Goal: Task Accomplishment & Management: Manage account settings

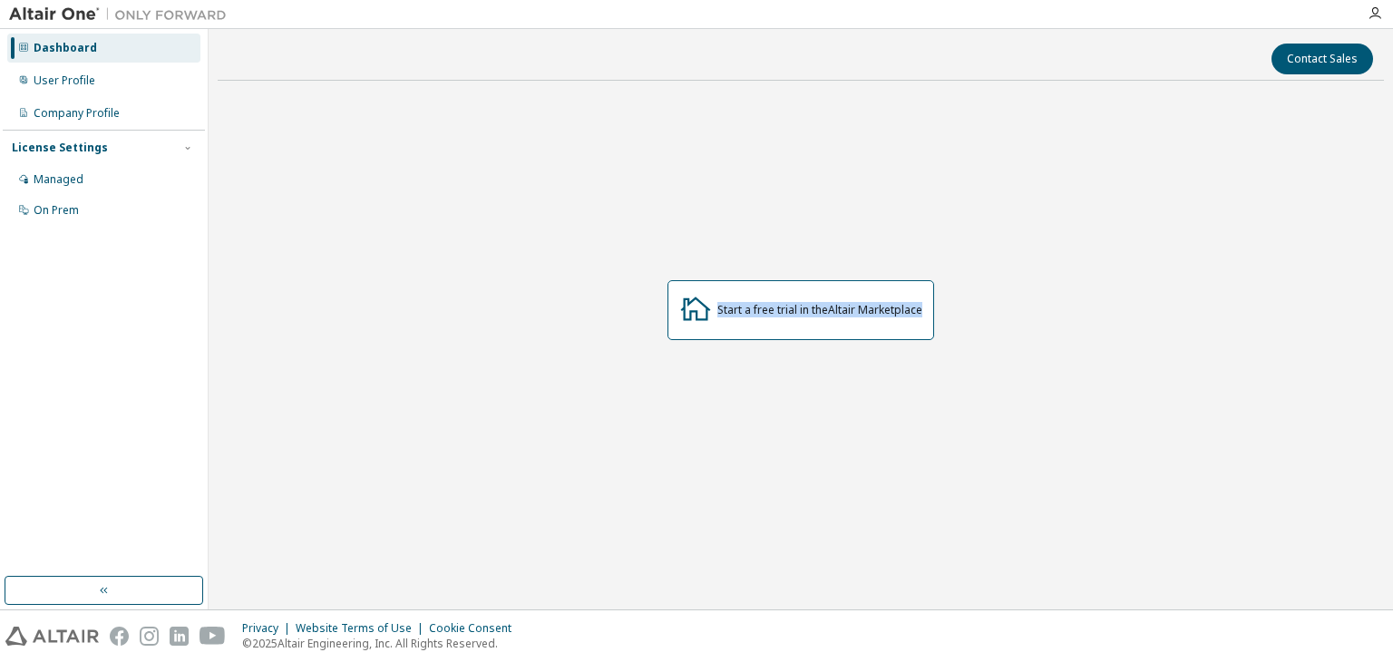
drag, startPoint x: 1065, startPoint y: 277, endPoint x: 710, endPoint y: 184, distance: 366.5
click at [710, 184] on div "Start a free trial in the Altair Marketplace" at bounding box center [801, 310] width 1166 height 431
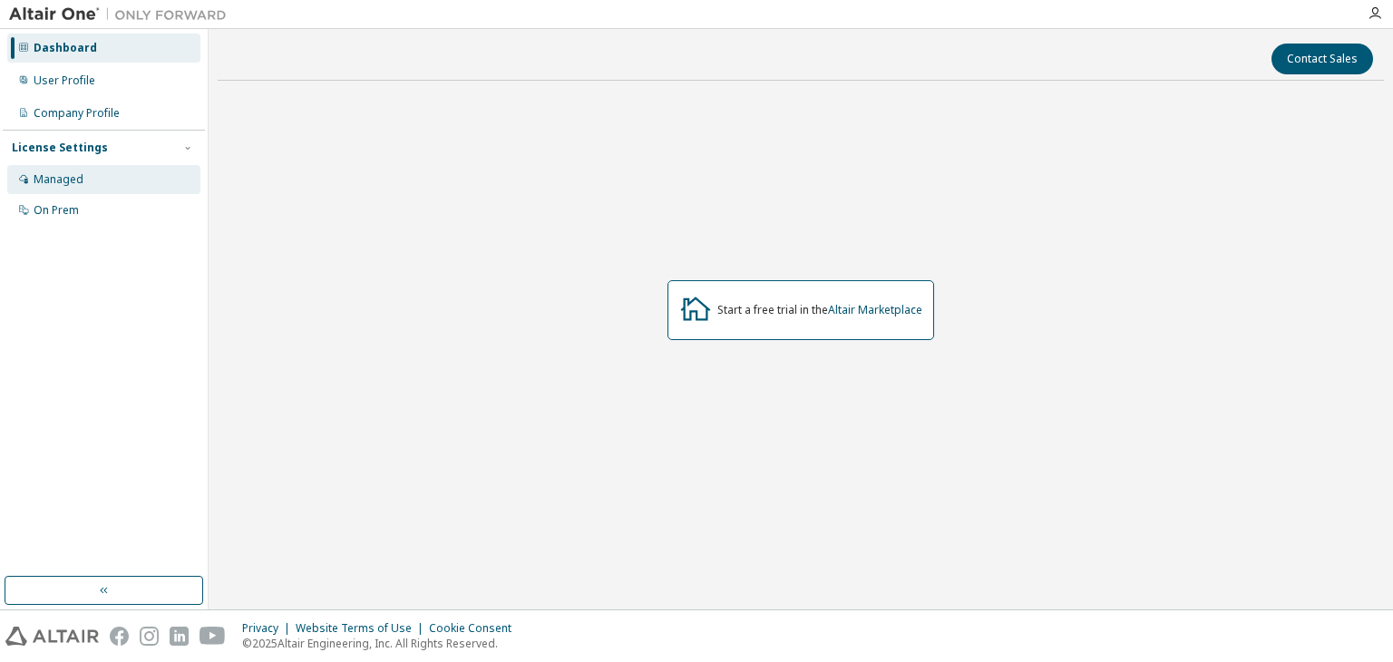
click at [83, 174] on div "Managed" at bounding box center [103, 179] width 193 height 29
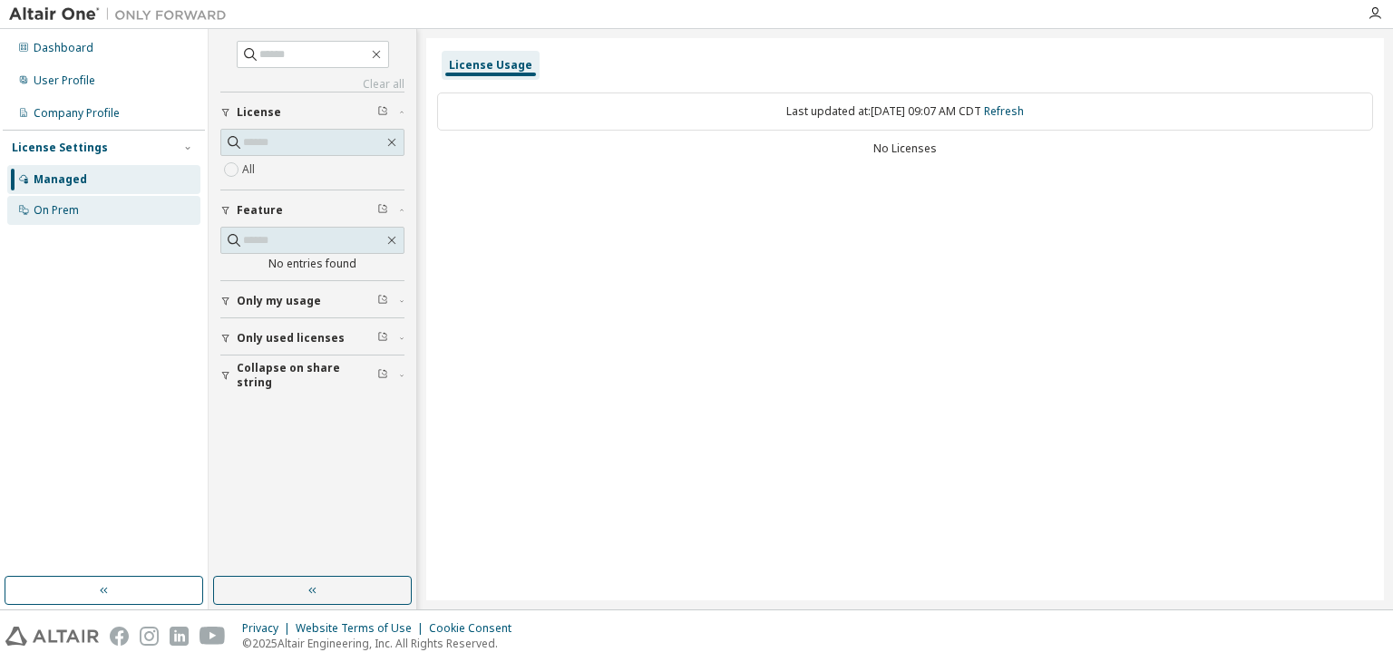
click at [123, 203] on div "On Prem" at bounding box center [103, 210] width 193 height 29
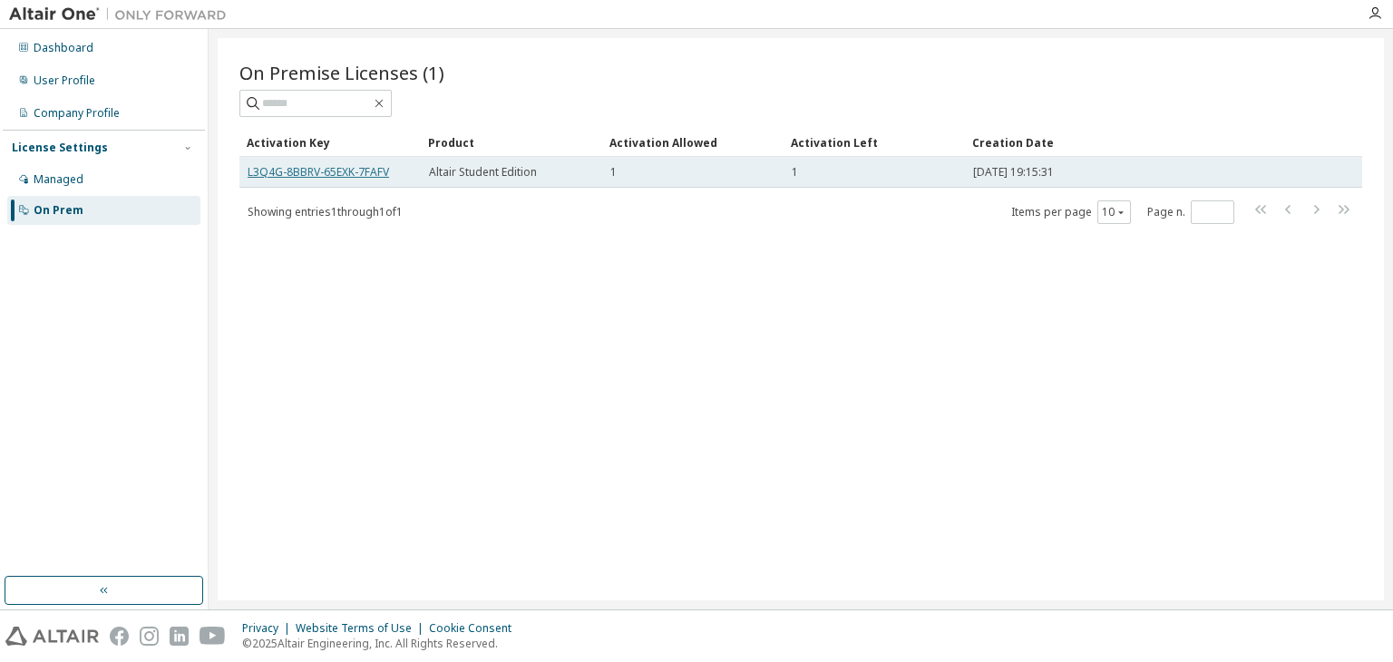
click at [352, 171] on link "L3Q4G-8BBRV-65EXK-7FAFV" at bounding box center [318, 171] width 141 height 15
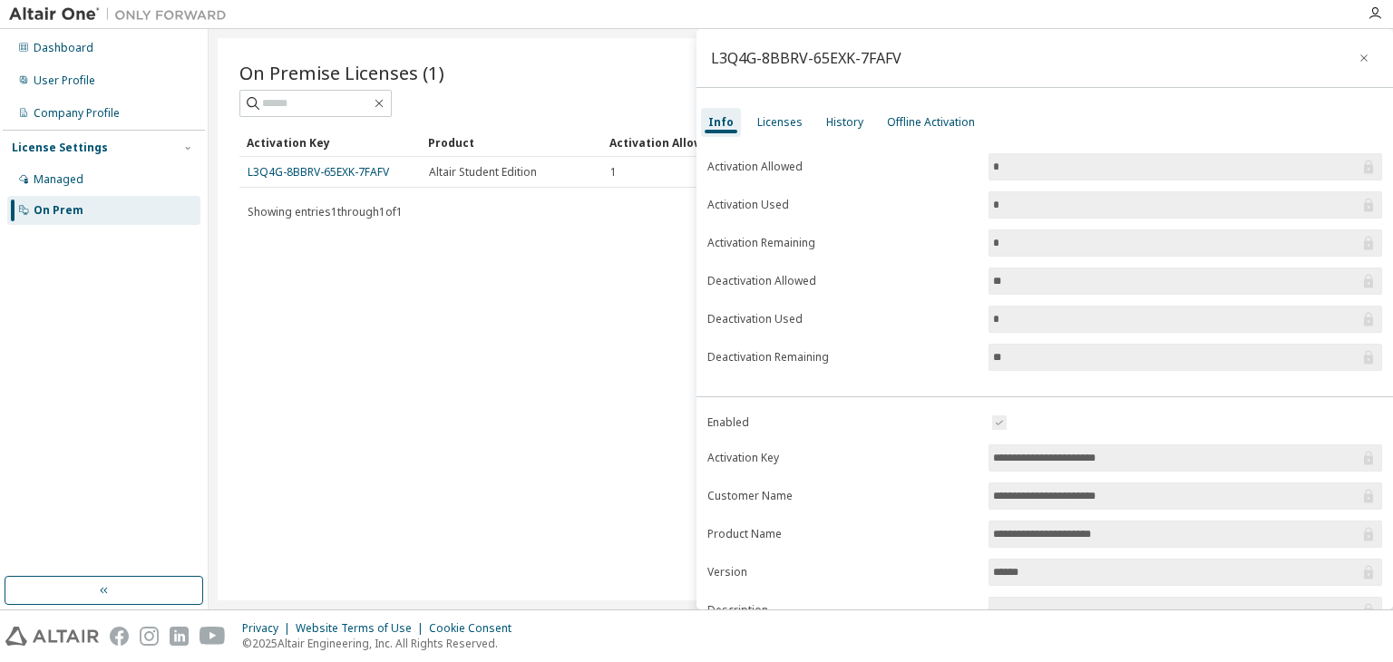
scroll to position [169, 0]
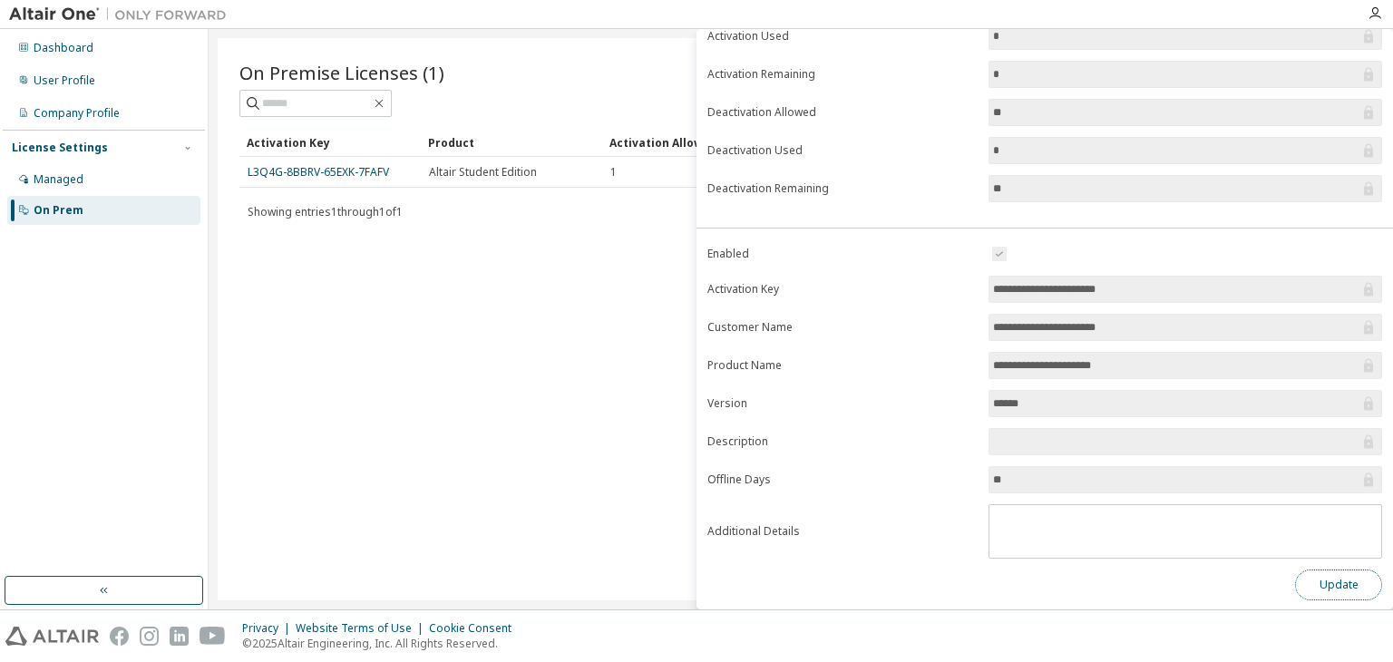
click at [1332, 576] on button "Update" at bounding box center [1338, 585] width 87 height 31
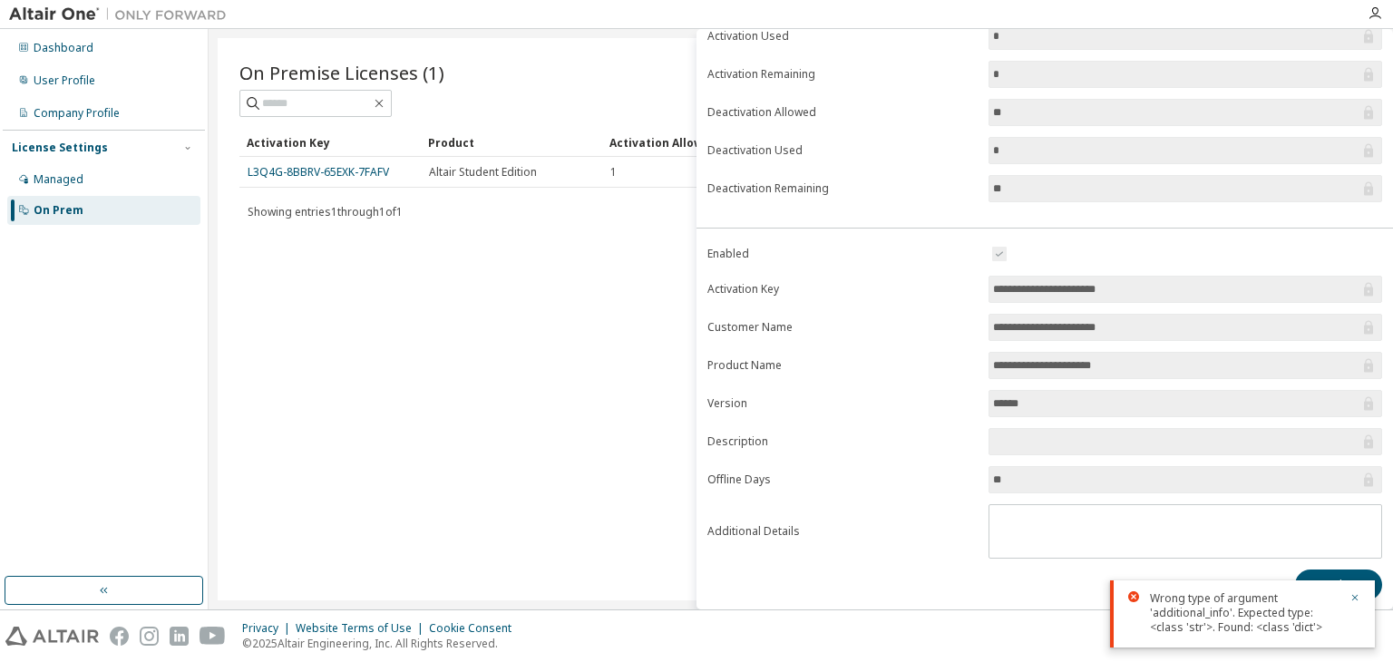
click at [473, 491] on div "On Premise Licenses (1) Clear Load Save Save As Field Operator Value Select fil…" at bounding box center [801, 319] width 1166 height 562
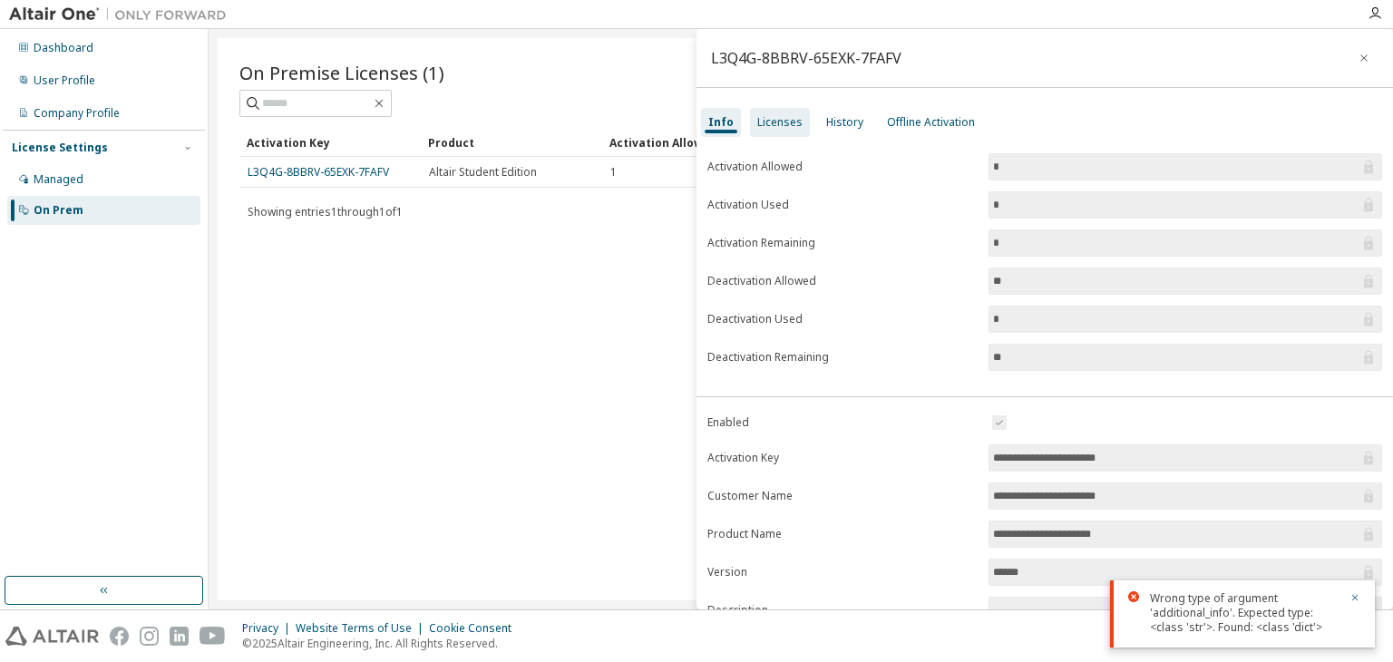
click at [774, 126] on div "Licenses" at bounding box center [779, 122] width 45 height 15
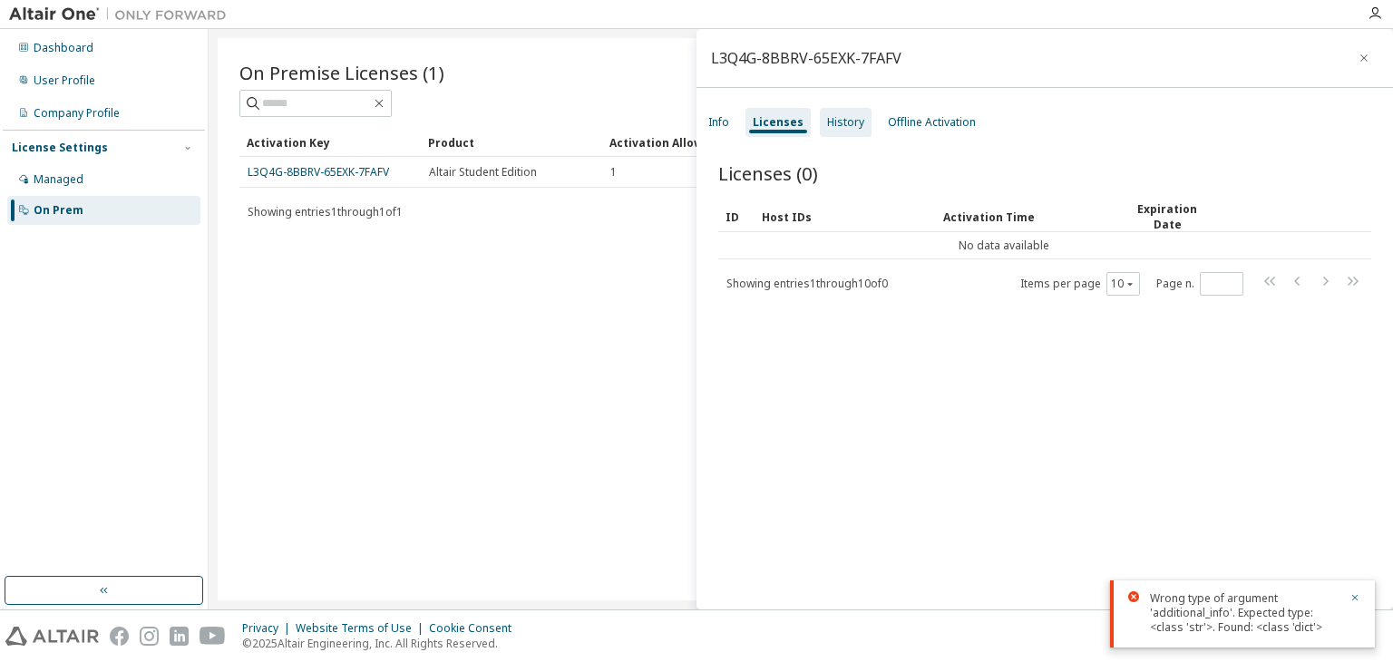
click at [859, 124] on div "History" at bounding box center [846, 122] width 52 height 29
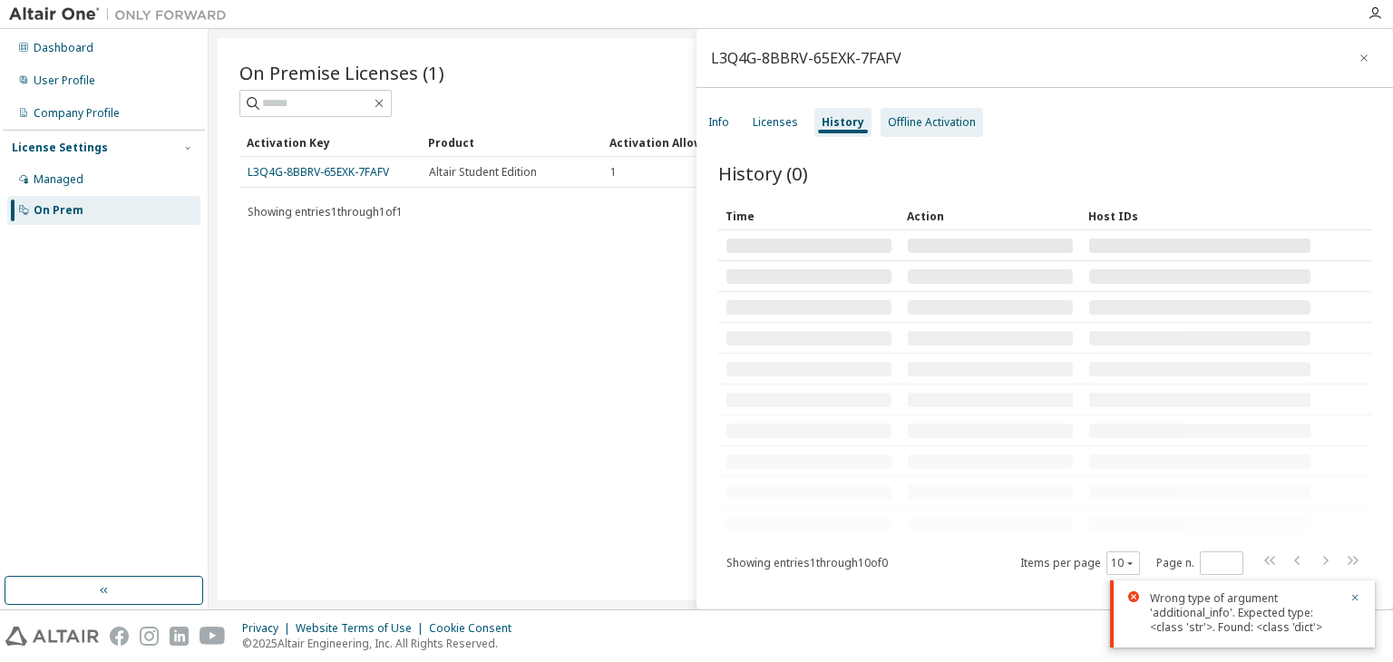
click at [911, 123] on div "Offline Activation" at bounding box center [932, 122] width 88 height 15
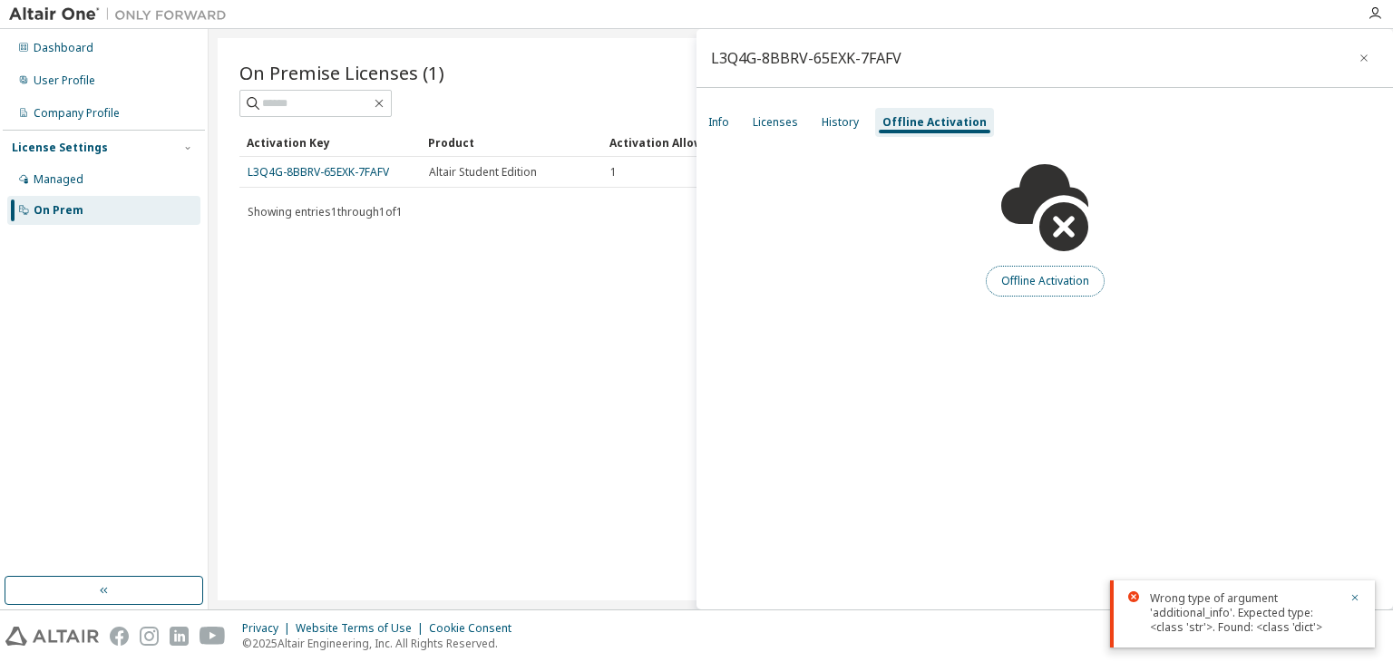
click at [1031, 282] on button "Offline Activation" at bounding box center [1045, 281] width 119 height 31
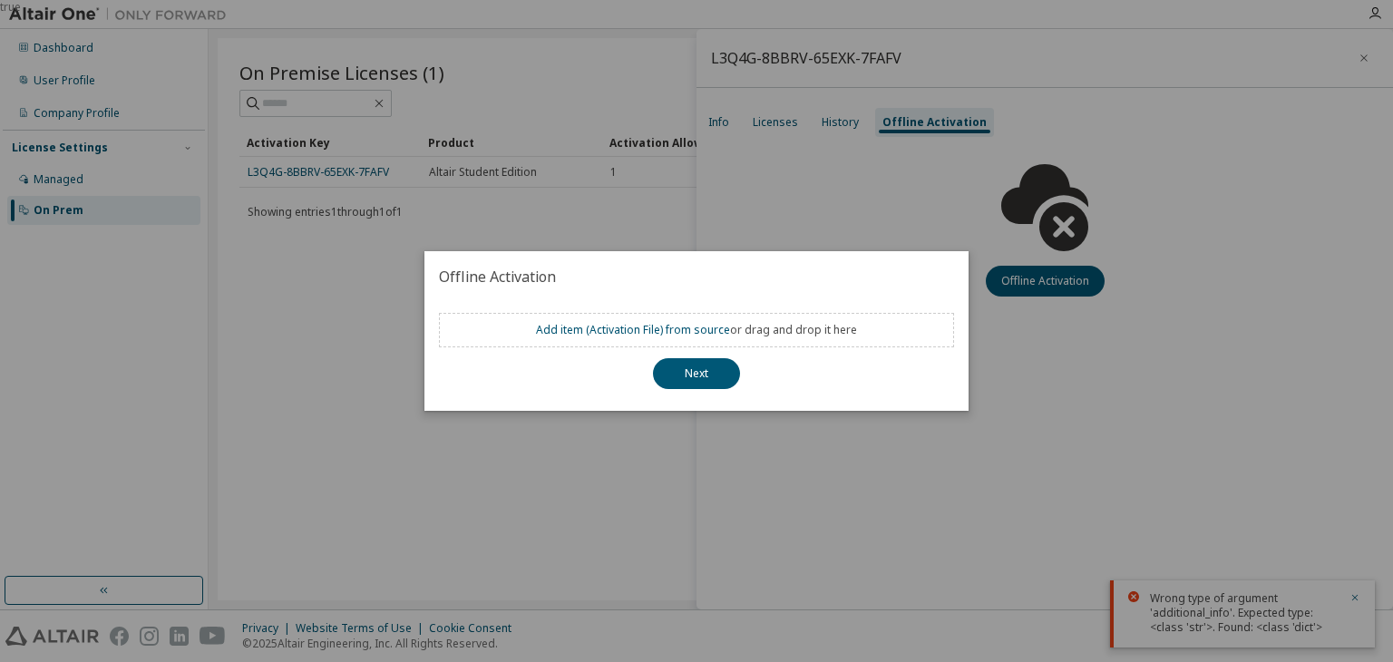
click at [638, 338] on div "Add item ( Activation File ) from source or drag and drop it here" at bounding box center [696, 330] width 515 height 34
click at [632, 335] on link "Add item ( Activation File ) from source" at bounding box center [633, 329] width 194 height 15
click at [589, 174] on div "true" at bounding box center [696, 331] width 1393 height 662
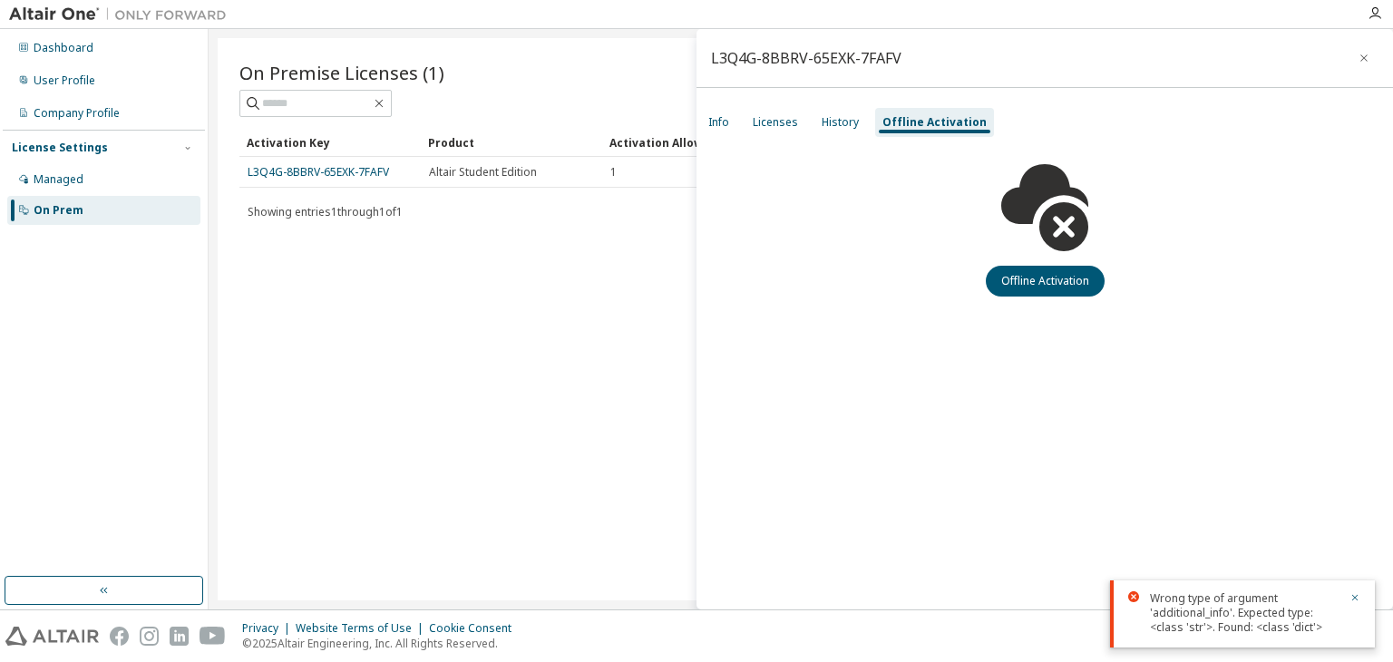
click at [482, 300] on div "On Premise Licenses (1) Clear Load Save Save As Field Operator Value Select fil…" at bounding box center [801, 319] width 1166 height 562
click at [1365, 65] on button "button" at bounding box center [1363, 58] width 29 height 29
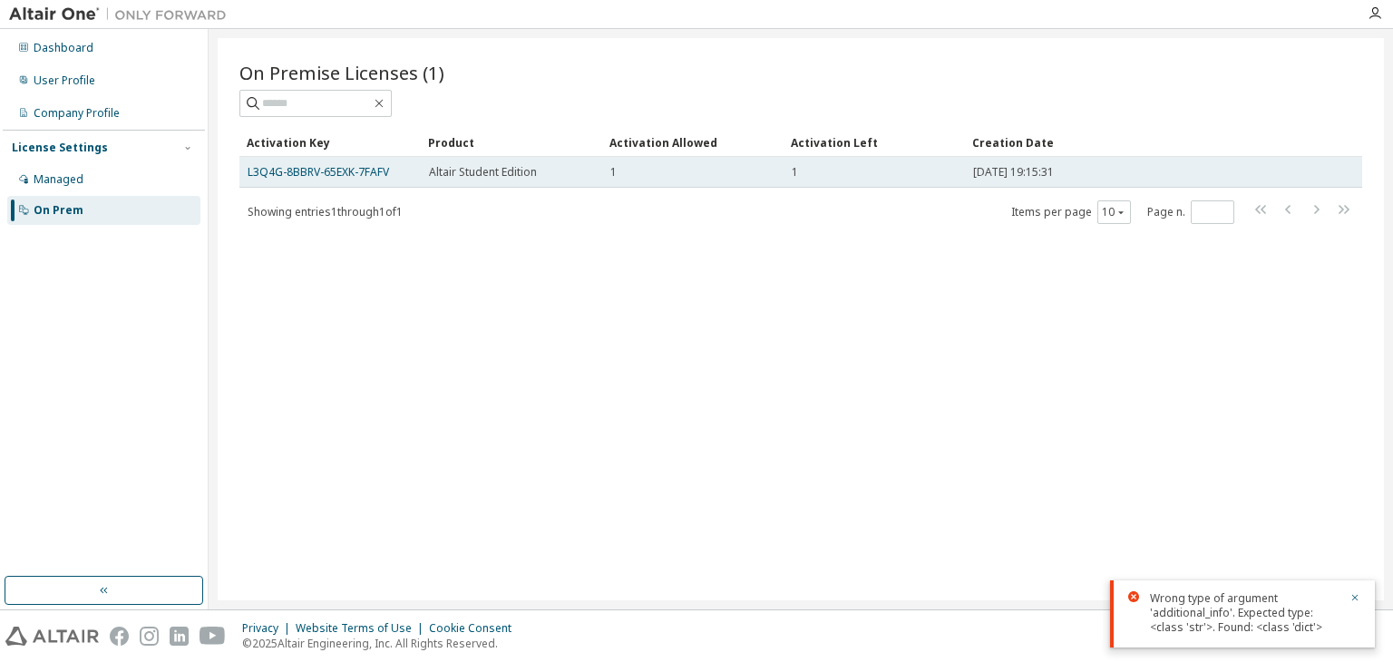
click at [1083, 157] on td "[DATE] 19:15:31" at bounding box center [1127, 172] width 325 height 31
click at [299, 175] on link "L3Q4G-8BBRV-65EXK-7FAFV" at bounding box center [318, 171] width 141 height 15
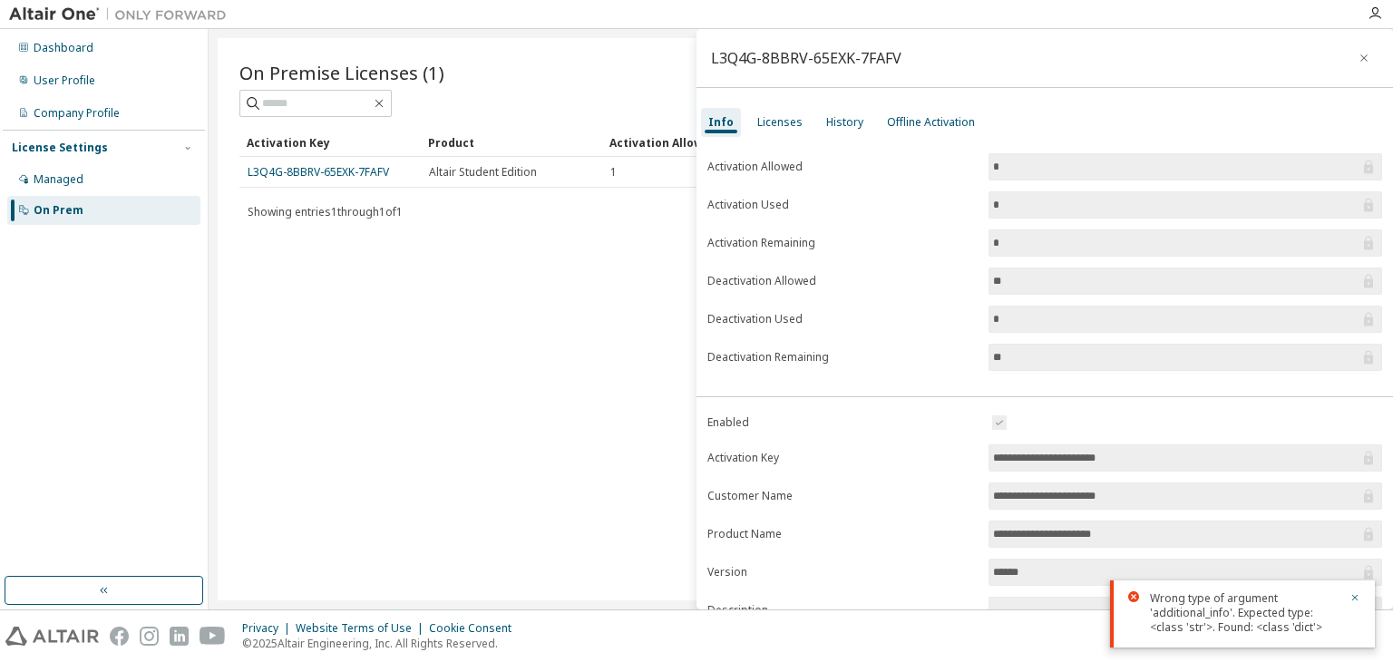
click at [516, 197] on div "Activation Key Product Activation Allowed Activation Left Creation Date L3Q4G-8…" at bounding box center [800, 176] width 1123 height 97
click at [492, 178] on span "Altair Student Edition" at bounding box center [483, 172] width 108 height 15
click at [358, 171] on link "L3Q4G-8BBRV-65EXK-7FAFV" at bounding box center [318, 171] width 141 height 15
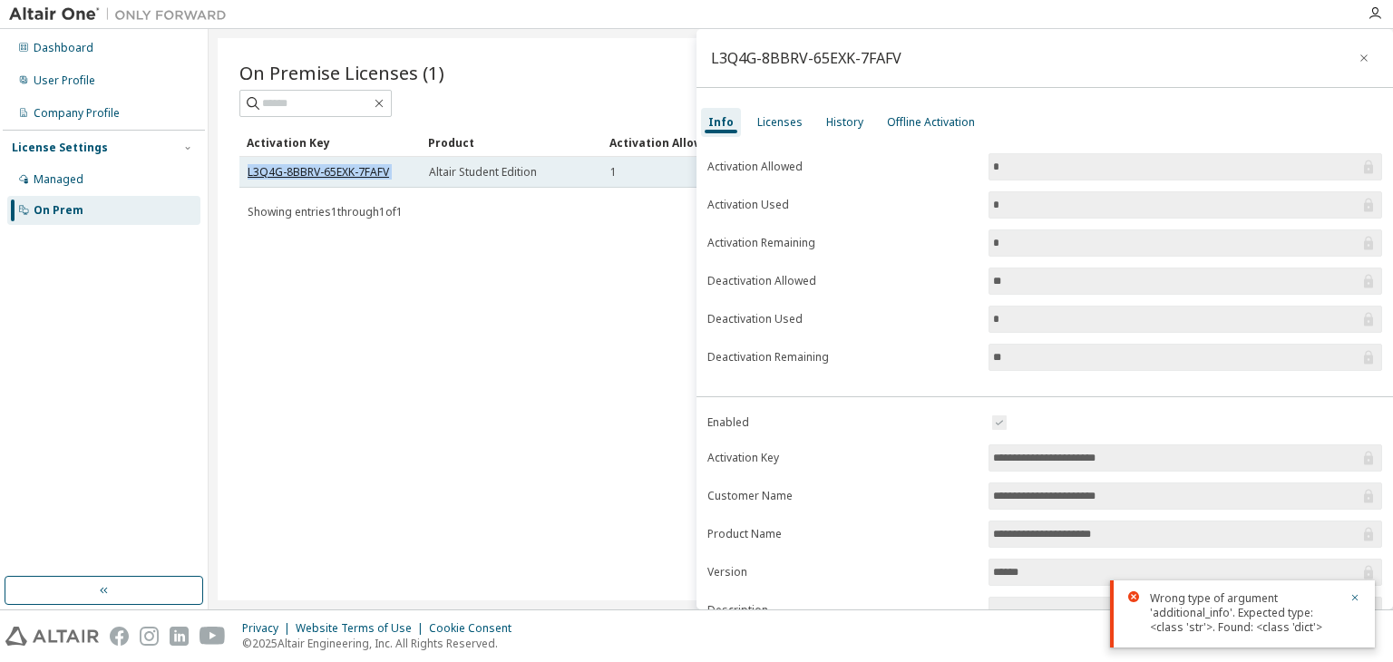
copy td "L3Q4G-8BBRV-65EXK-7FAFV"
